Goal: Transaction & Acquisition: Purchase product/service

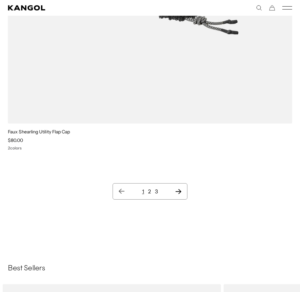
scroll to position [15730, 0]
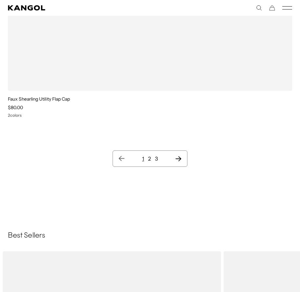
click at [149, 158] on link "2" at bounding box center [149, 158] width 3 height 7
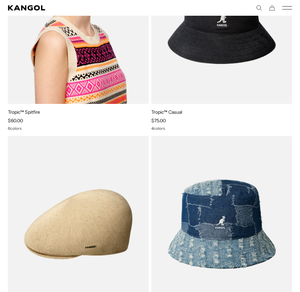
scroll to position [4195, 0]
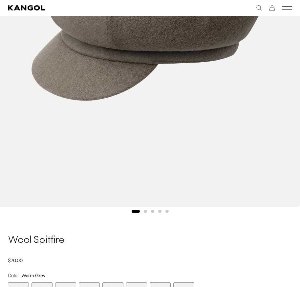
scroll to position [164, 0]
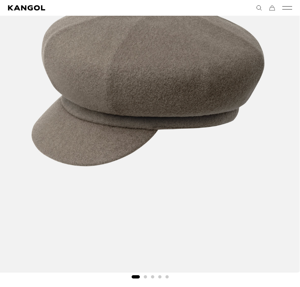
click at [255, 153] on img "1 of 5" at bounding box center [147, 82] width 303 height 379
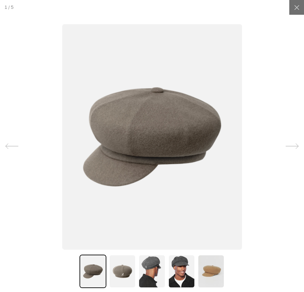
click at [286, 146] on icon at bounding box center [292, 146] width 13 height 5
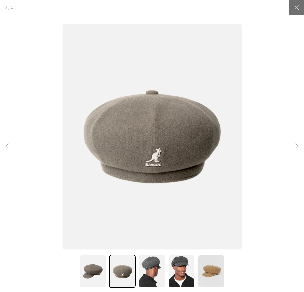
click at [286, 146] on icon at bounding box center [292, 146] width 13 height 5
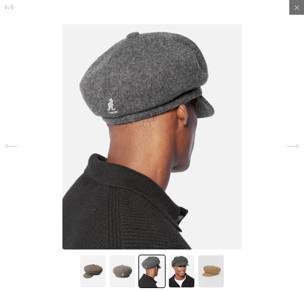
click at [286, 146] on icon at bounding box center [292, 146] width 13 height 5
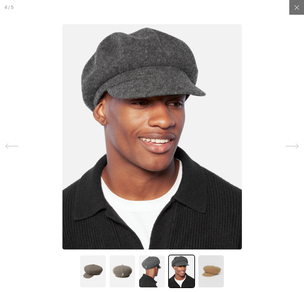
click at [286, 146] on icon at bounding box center [292, 146] width 13 height 5
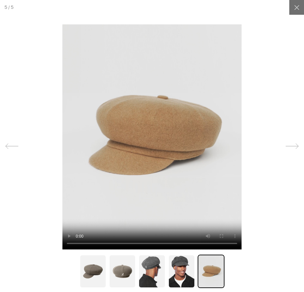
click at [286, 146] on icon at bounding box center [292, 146] width 13 height 5
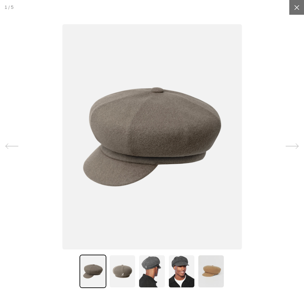
click at [294, 10] on icon at bounding box center [297, 7] width 7 height 7
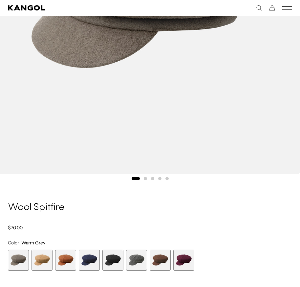
scroll to position [328, 0]
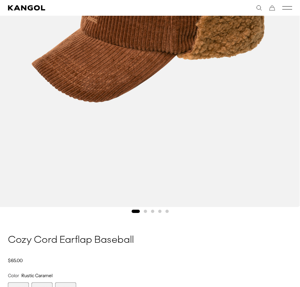
scroll to position [262, 0]
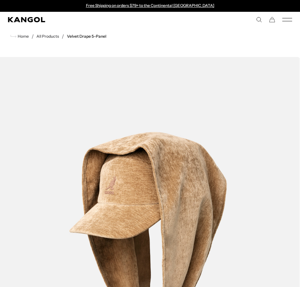
scroll to position [295, 0]
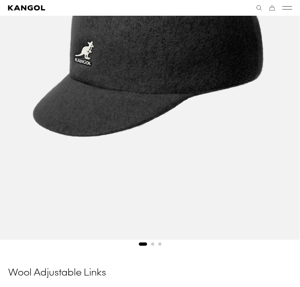
scroll to position [295, 0]
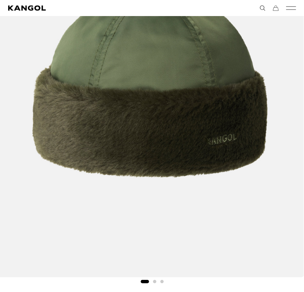
scroll to position [131, 0]
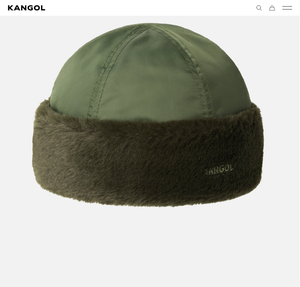
click at [257, 8] on icon "Search here" at bounding box center [259, 8] width 6 height 6
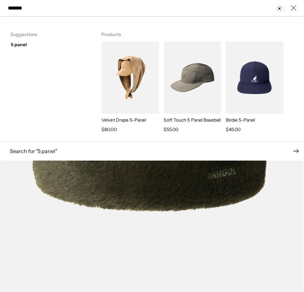
type input "*******"
click at [149, 72] on img "Search here" at bounding box center [131, 78] width 58 height 72
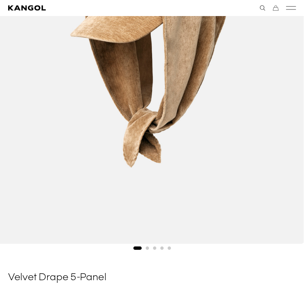
scroll to position [229, 0]
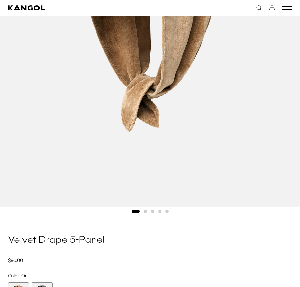
click at [200, 80] on img "1 of 5" at bounding box center [147, 17] width 303 height 379
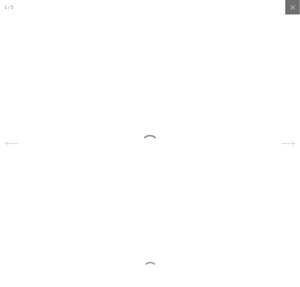
scroll to position [0, 0]
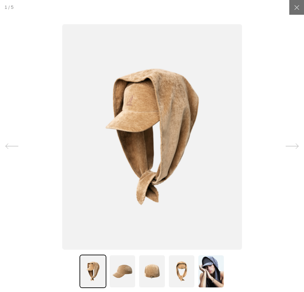
click at [286, 142] on icon at bounding box center [292, 146] width 13 height 13
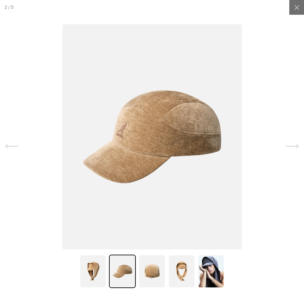
click at [286, 142] on icon at bounding box center [292, 146] width 13 height 13
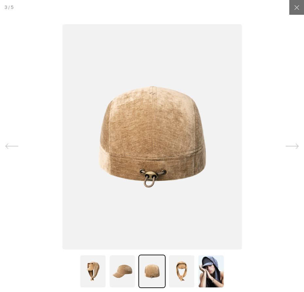
click at [286, 142] on icon at bounding box center [292, 146] width 13 height 13
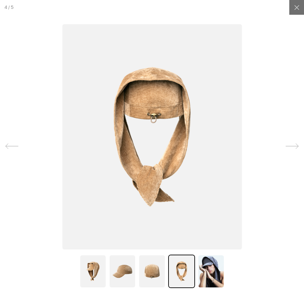
click at [286, 142] on icon at bounding box center [292, 146] width 13 height 13
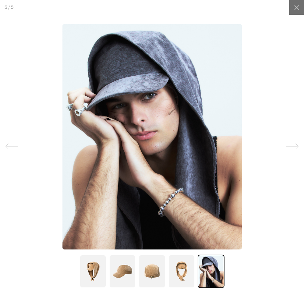
click at [286, 142] on icon at bounding box center [292, 146] width 13 height 13
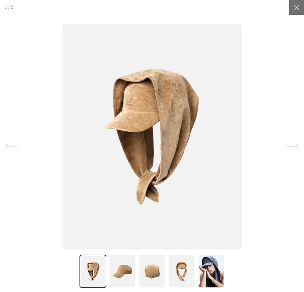
click at [296, 10] on div at bounding box center [297, 7] width 15 height 15
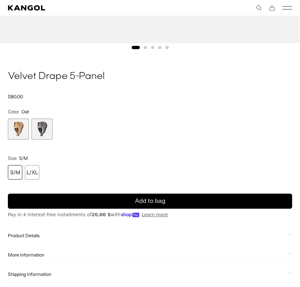
scroll to position [459, 0]
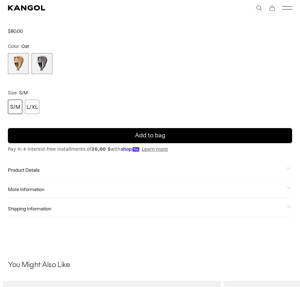
click at [42, 71] on span "2 of 2" at bounding box center [41, 63] width 21 height 21
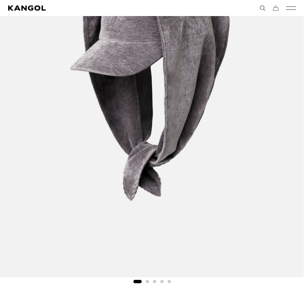
scroll to position [66, 0]
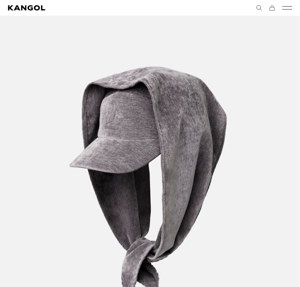
click at [270, 146] on img "1 of 5" at bounding box center [147, 180] width 303 height 379
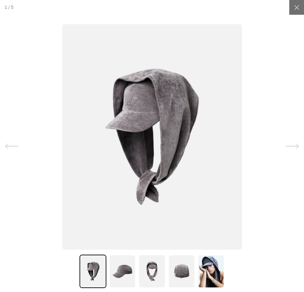
click at [290, 140] on icon at bounding box center [292, 146] width 13 height 13
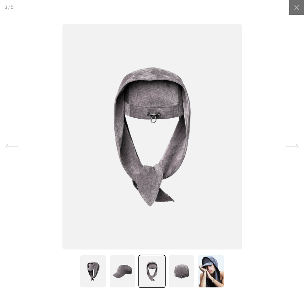
click at [290, 140] on icon at bounding box center [292, 146] width 13 height 13
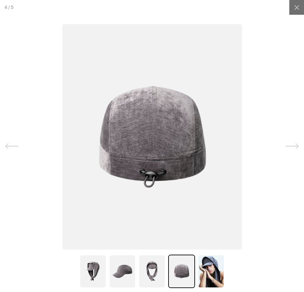
click at [290, 140] on icon at bounding box center [292, 146] width 13 height 13
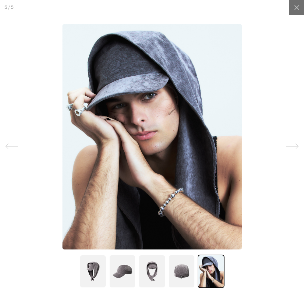
click at [290, 140] on icon at bounding box center [292, 146] width 13 height 13
